Goal: Check status

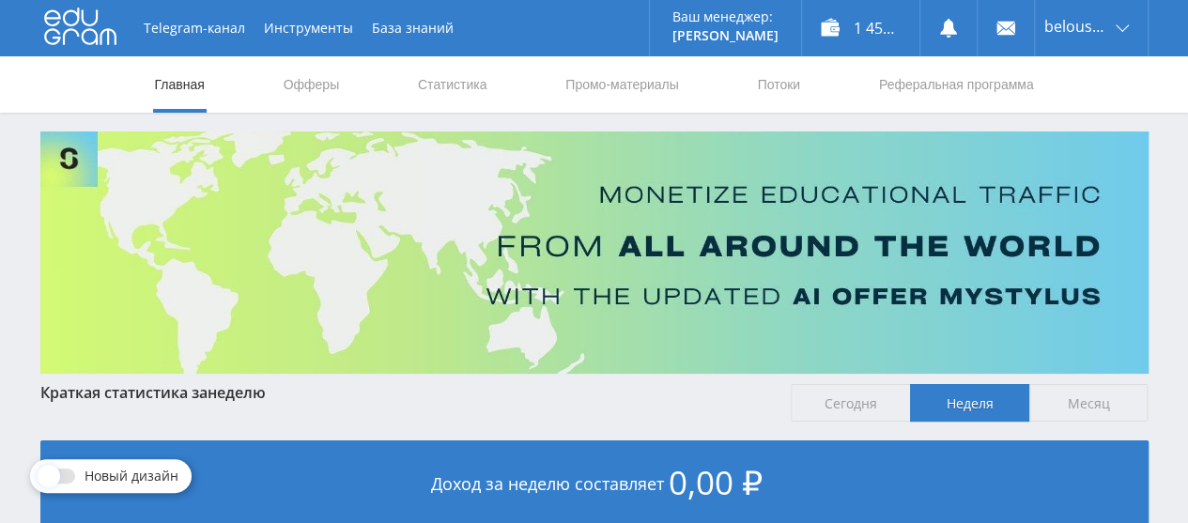
click at [436, 90] on link "Статистика" at bounding box center [452, 84] width 73 height 56
click at [466, 86] on link "Статистика" at bounding box center [452, 84] width 73 height 56
click at [427, 100] on link "Статистика" at bounding box center [452, 84] width 73 height 56
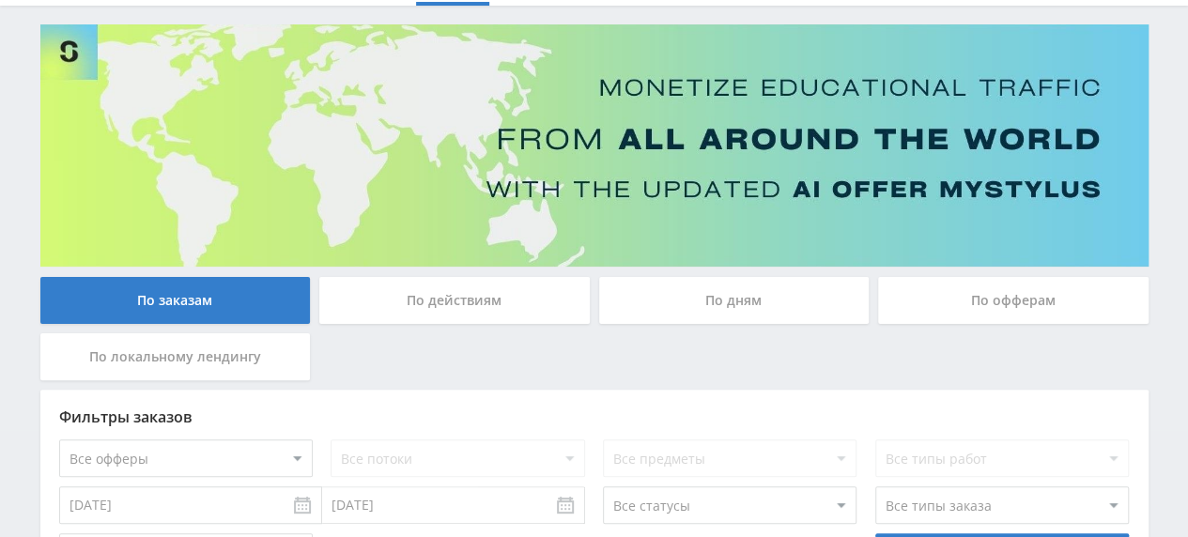
scroll to position [257, 0]
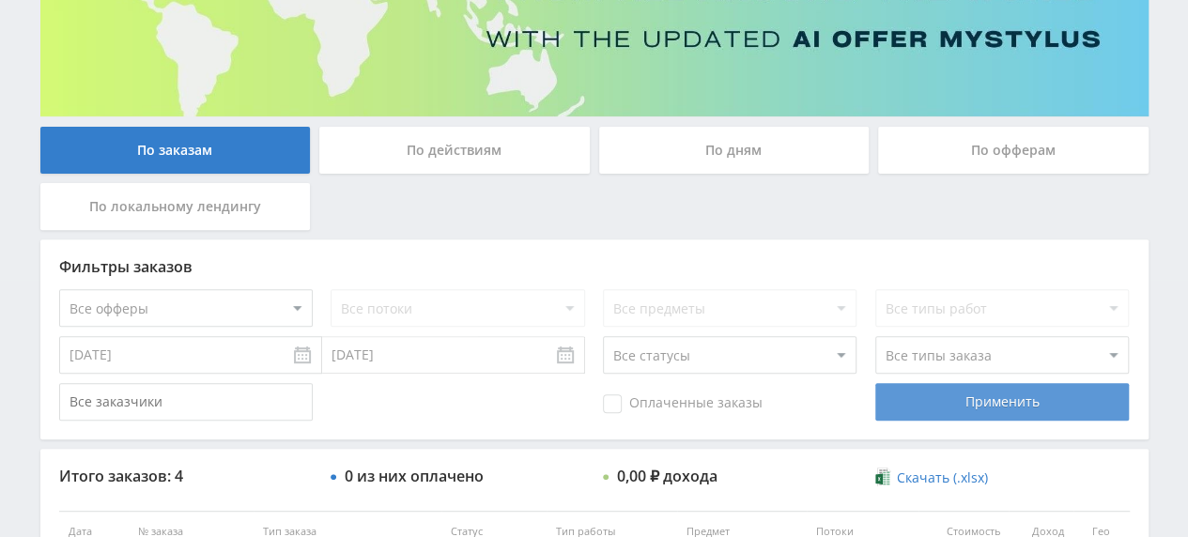
click at [960, 408] on div "Применить" at bounding box center [1002, 402] width 254 height 38
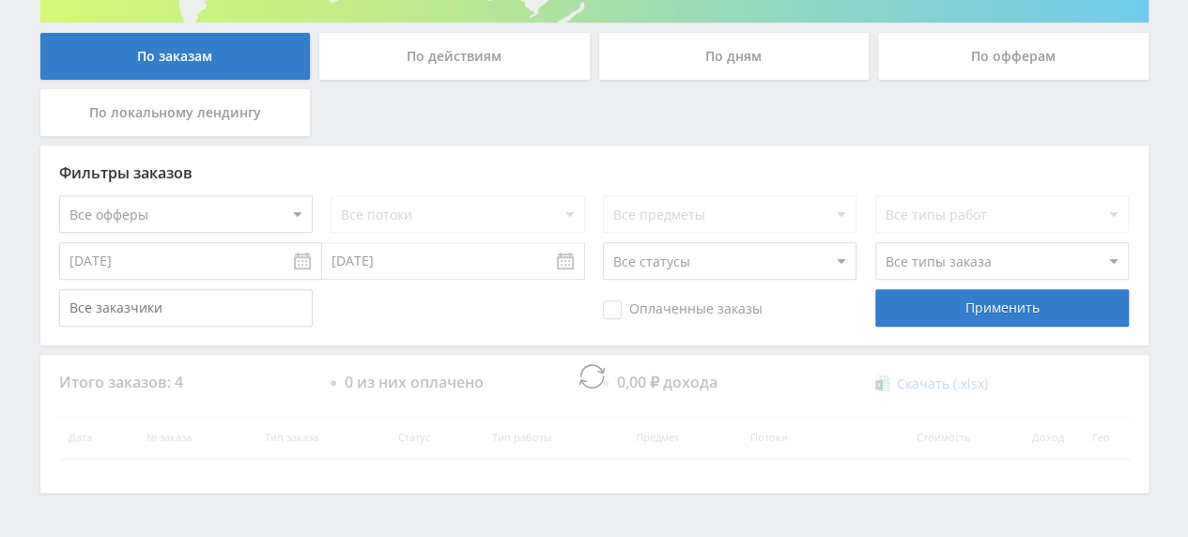
scroll to position [409, 0]
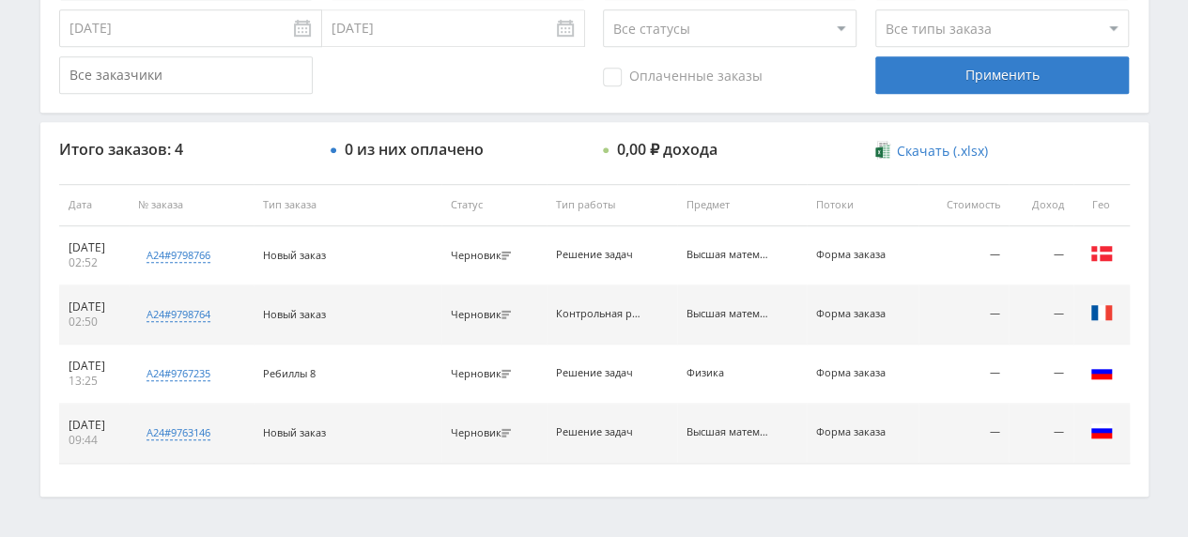
click at [449, 169] on div at bounding box center [594, 309] width 1108 height 374
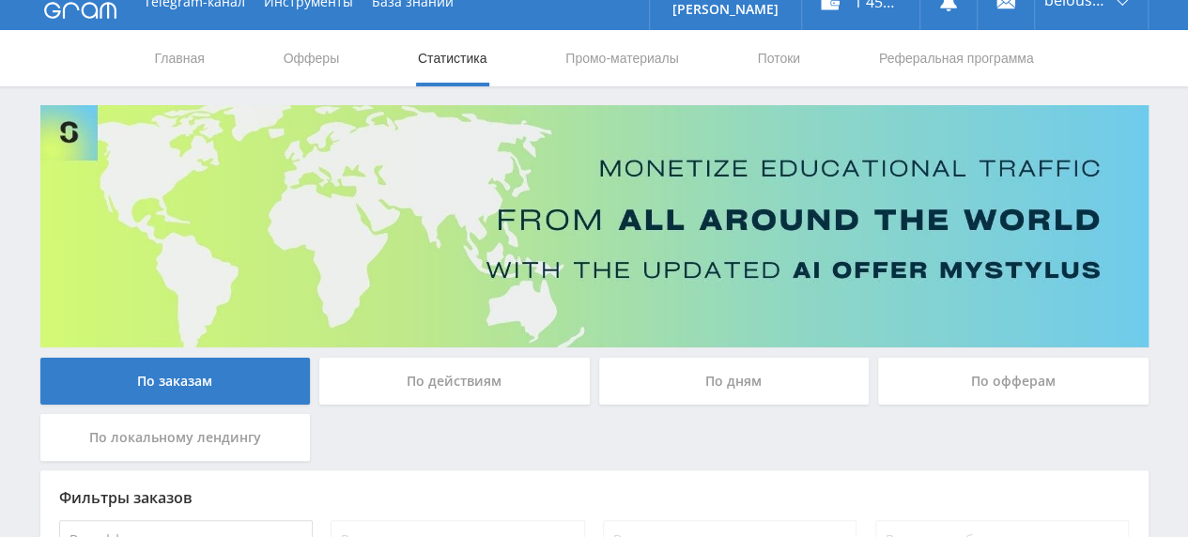
scroll to position [2, 0]
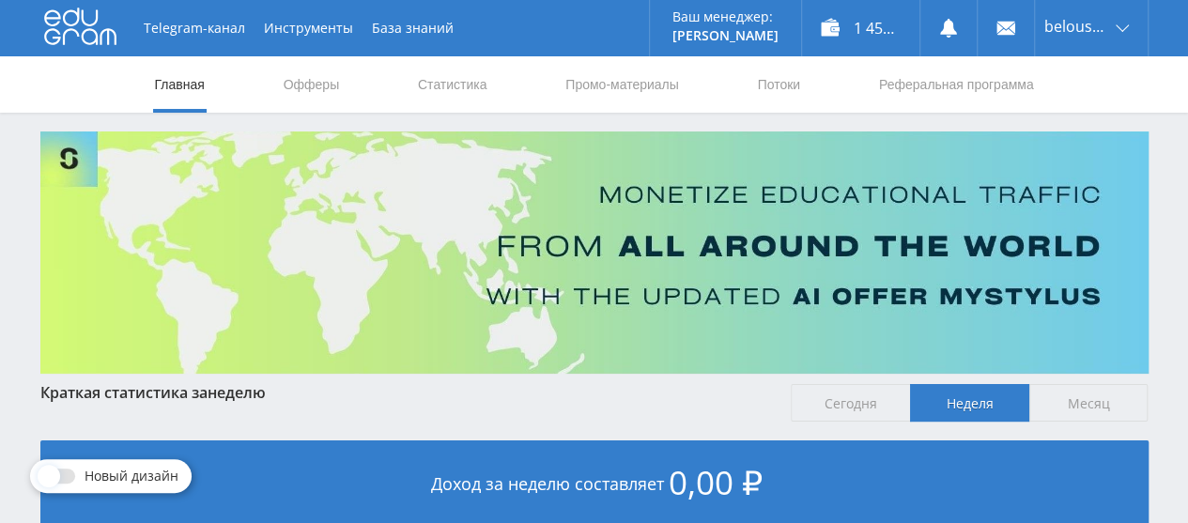
click at [453, 89] on link "Статистика" at bounding box center [452, 84] width 73 height 56
